Goal: Task Accomplishment & Management: Manage account settings

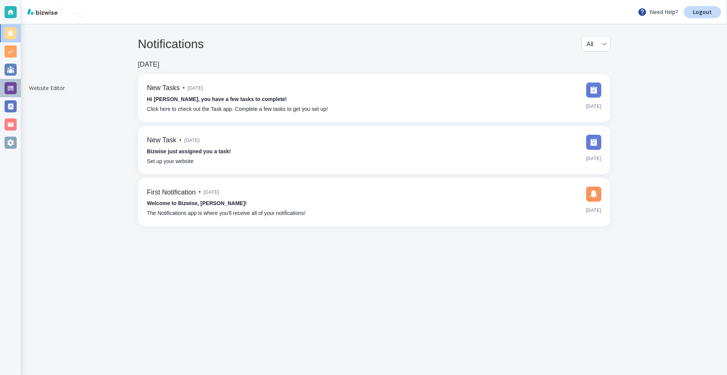
click at [7, 86] on div at bounding box center [11, 88] width 12 height 12
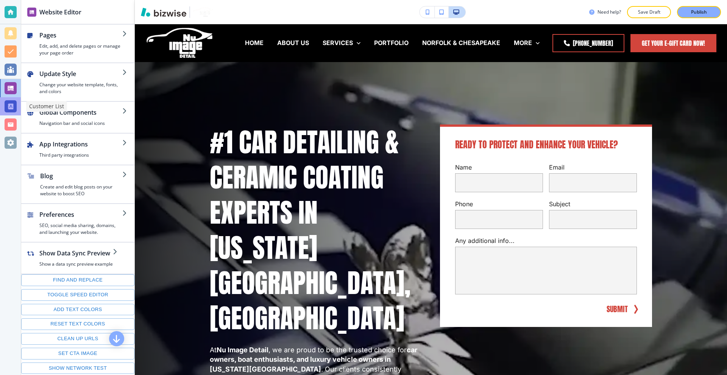
click at [10, 108] on div at bounding box center [11, 106] width 12 height 12
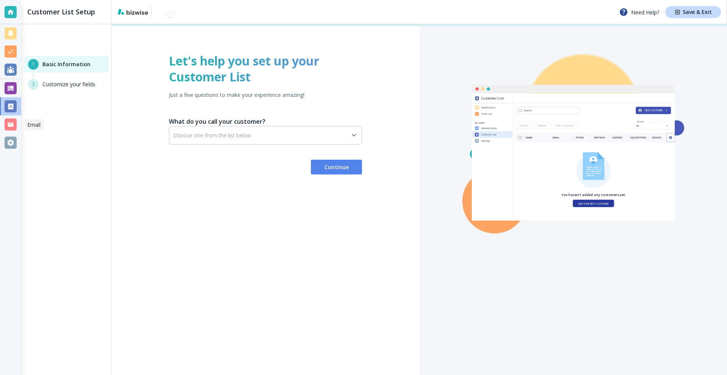
click at [10, 127] on div at bounding box center [11, 124] width 12 height 12
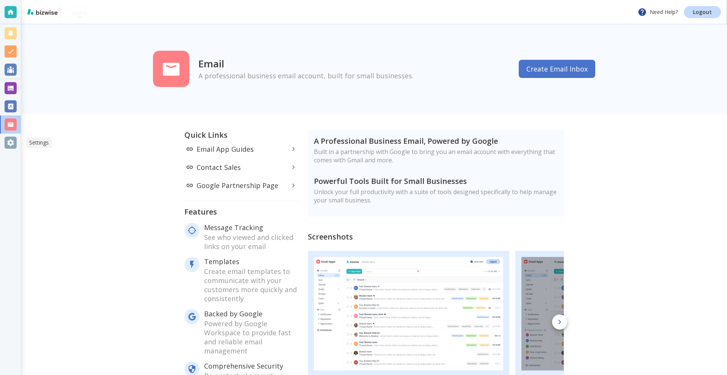
click at [8, 145] on div at bounding box center [11, 143] width 12 height 12
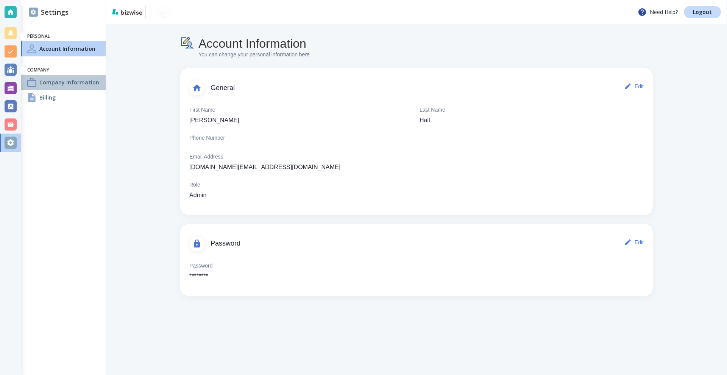
click at [58, 84] on h4 "Company Information" at bounding box center [69, 82] width 60 height 8
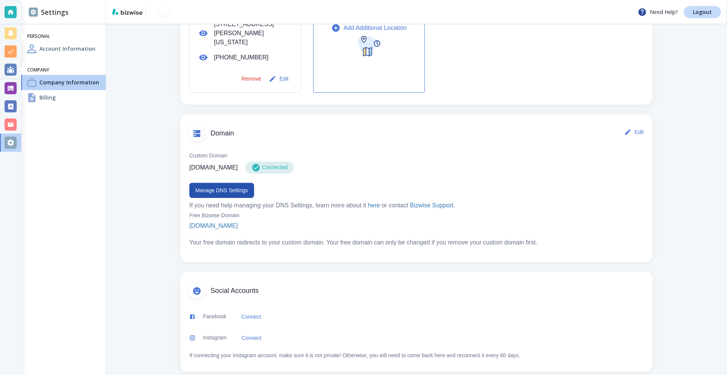
scroll to position [339, 0]
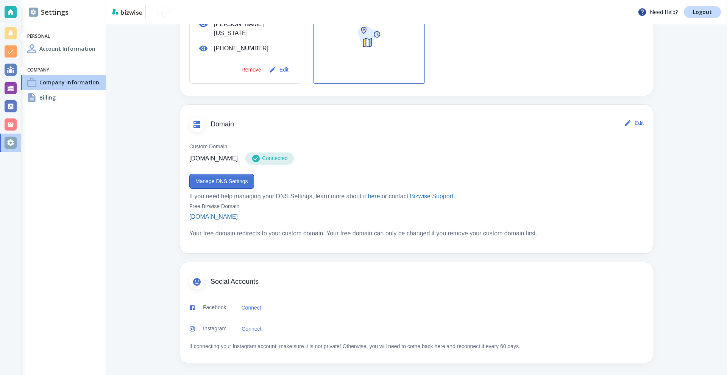
click at [227, 180] on button "Manage DNS Settings" at bounding box center [221, 181] width 65 height 15
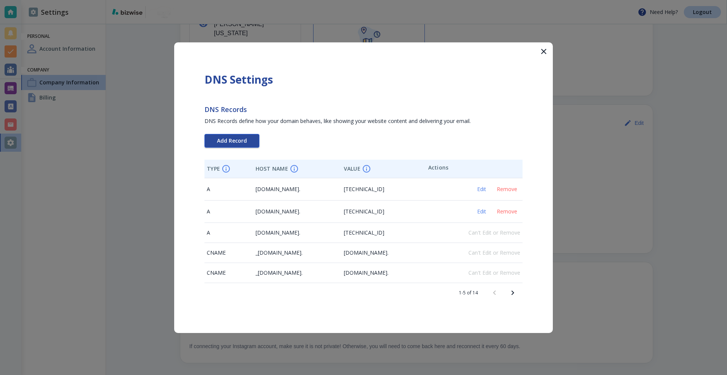
click at [253, 198] on td "bookanappointment.nuimagedetail.com." at bounding box center [297, 189] width 88 height 22
click at [242, 143] on span "Add Record" at bounding box center [232, 140] width 30 height 5
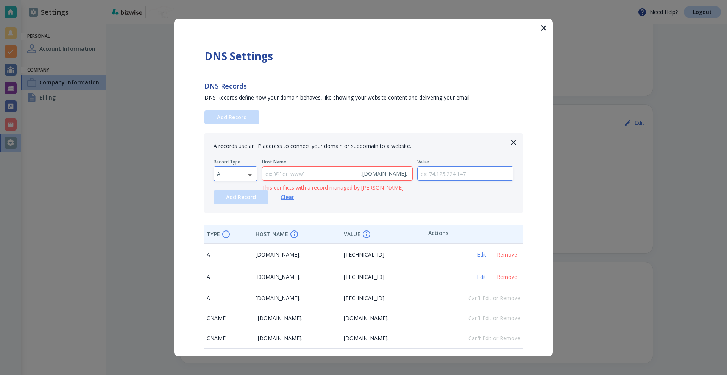
click at [239, 0] on body "Need Help? Logout Settings Personal Account Information Company Company Informa…" at bounding box center [363, 0] width 727 height 0
click at [231, 221] on li "TXT" at bounding box center [235, 222] width 43 height 12
type input "TXT"
click at [305, 174] on input "text" at bounding box center [310, 174] width 96 height 14
type input "A"
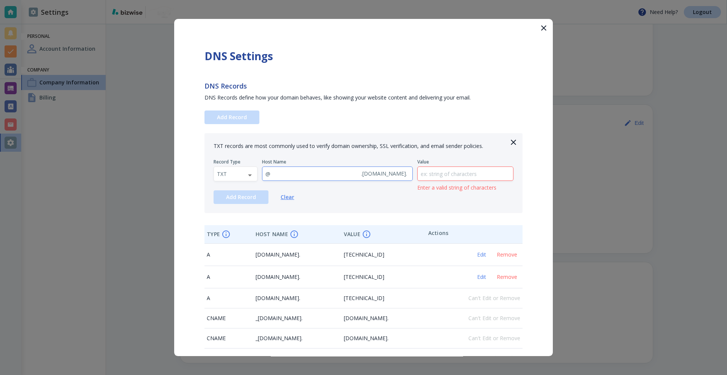
type input "@"
click at [454, 176] on input "text" at bounding box center [465, 174] width 96 height 14
paste input "zoho-verification=zb96169774.zmverify.zoho.com"
type input "zoho-verification=zb96169774.zmverify.zoho.com"
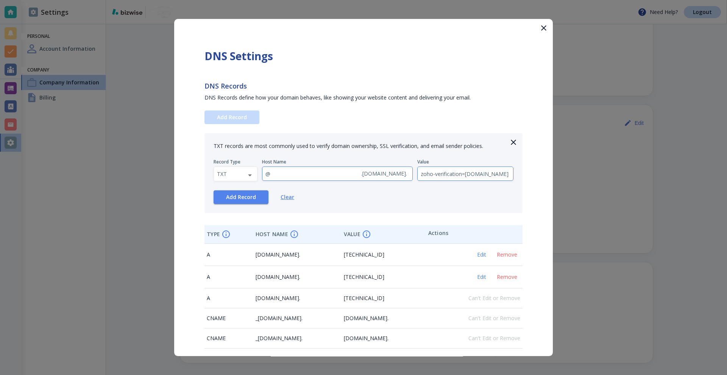
scroll to position [0, 0]
drag, startPoint x: 459, startPoint y: 178, endPoint x: 387, endPoint y: 173, distance: 72.1
click at [387, 173] on div "Record Type TXT TXT ​ Host Name @ . nuimagedetail.com . ​ Value zoho-verificati…" at bounding box center [363, 170] width 300 height 22
click at [465, 176] on input "zoho-verification=zb96169774.zmverify.zoho.com" at bounding box center [465, 174] width 96 height 14
click at [462, 193] on div "Add Record Clear" at bounding box center [363, 197] width 300 height 14
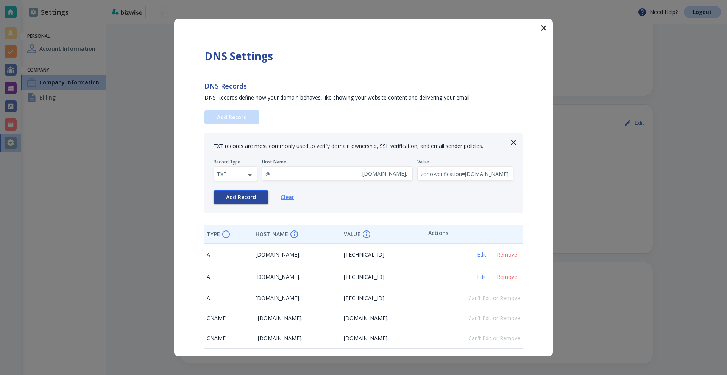
click at [247, 194] on span "Add Record" at bounding box center [241, 196] width 30 height 5
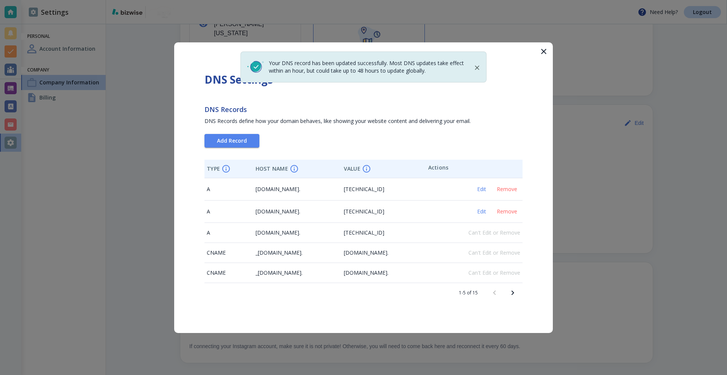
drag, startPoint x: 543, startPoint y: 51, endPoint x: 387, endPoint y: 28, distance: 157.6
click at [542, 51] on icon "button" at bounding box center [543, 51] width 9 height 9
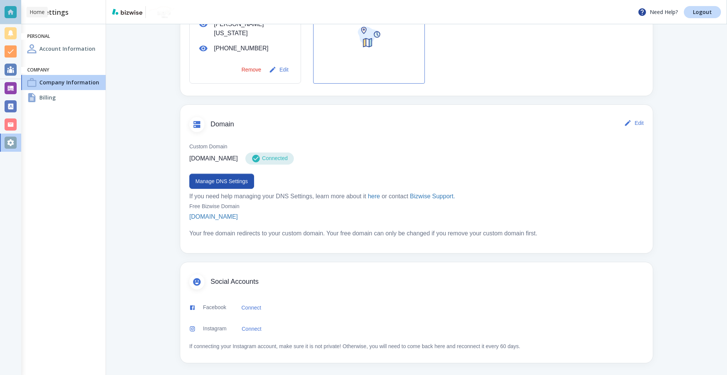
drag, startPoint x: 2, startPoint y: 10, endPoint x: 44, endPoint y: 10, distance: 42.8
click at [2, 10] on div at bounding box center [10, 12] width 21 height 24
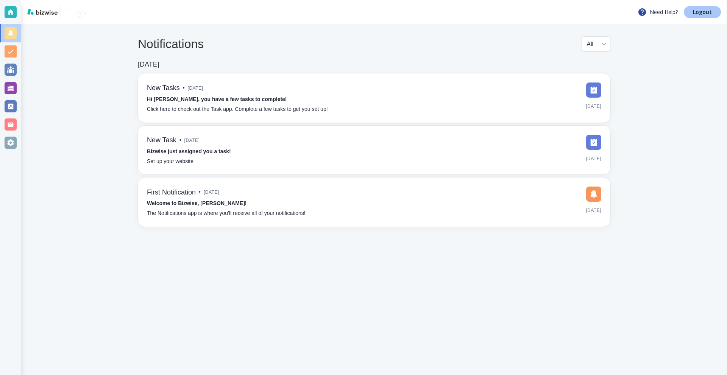
click at [696, 13] on p "Logout" at bounding box center [701, 11] width 19 height 5
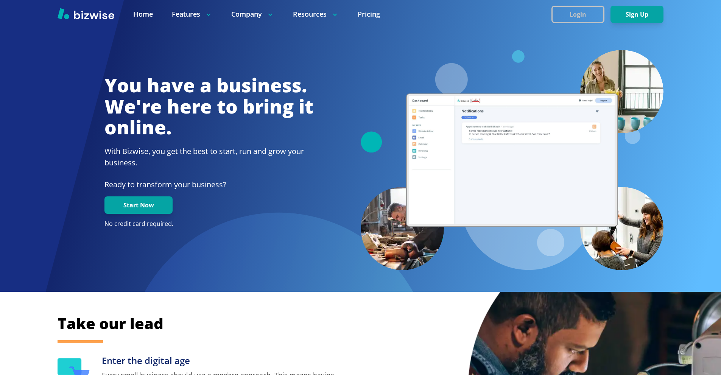
click at [574, 16] on button "Login" at bounding box center [577, 14] width 53 height 17
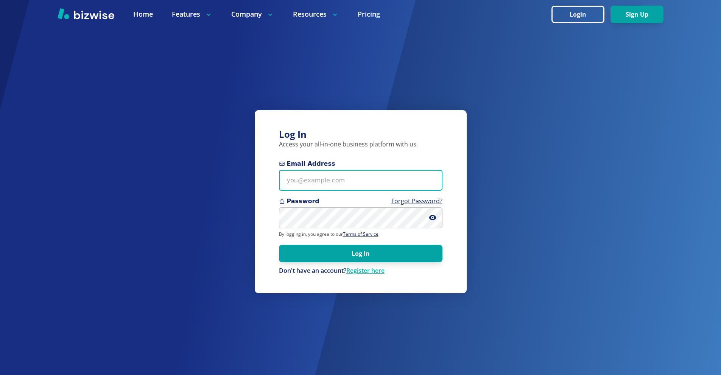
click at [339, 170] on input "Email Address" at bounding box center [360, 180] width 163 height 21
paste input "[EMAIL_ADDRESS][DOMAIN_NAME]"
type input "[EMAIL_ADDRESS][DOMAIN_NAME]"
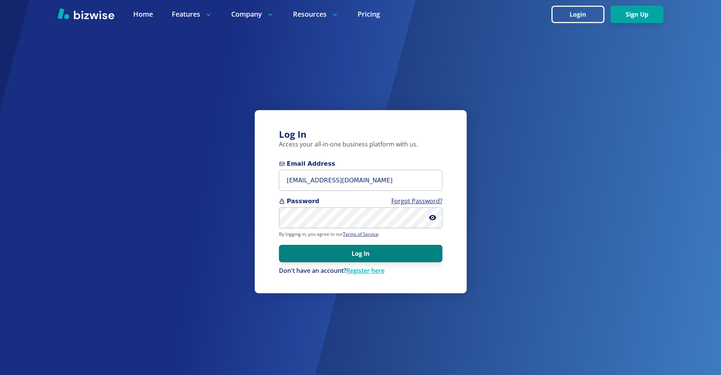
click at [352, 247] on button "Log In" at bounding box center [360, 253] width 163 height 17
